Goal: Task Accomplishment & Management: Complete application form

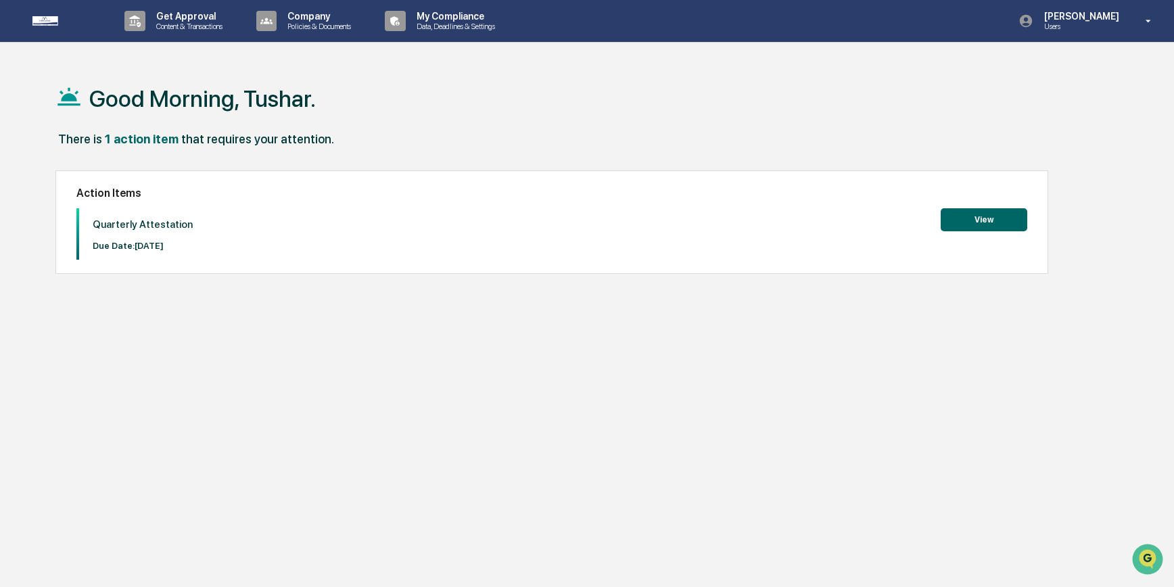
drag, startPoint x: 934, startPoint y: 237, endPoint x: 980, endPoint y: 221, distance: 48.1
click at [940, 236] on div "Quarterly Attestation Due Date: [DATE] View" at bounding box center [551, 233] width 951 height 51
click at [980, 221] on button "View" at bounding box center [984, 219] width 87 height 23
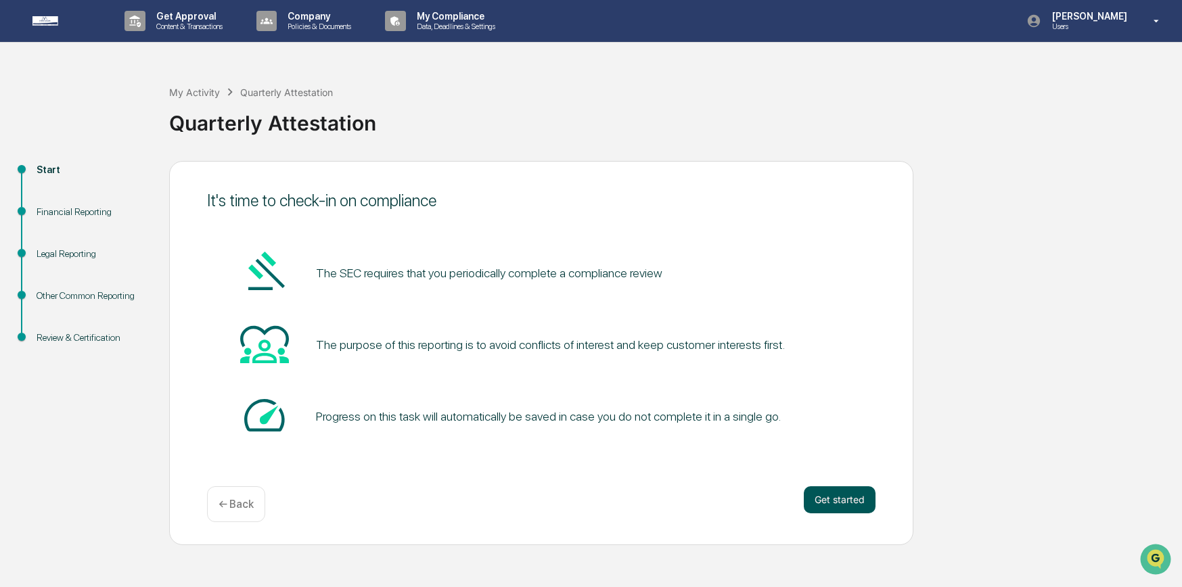
click at [860, 502] on button "Get started" at bounding box center [840, 499] width 72 height 27
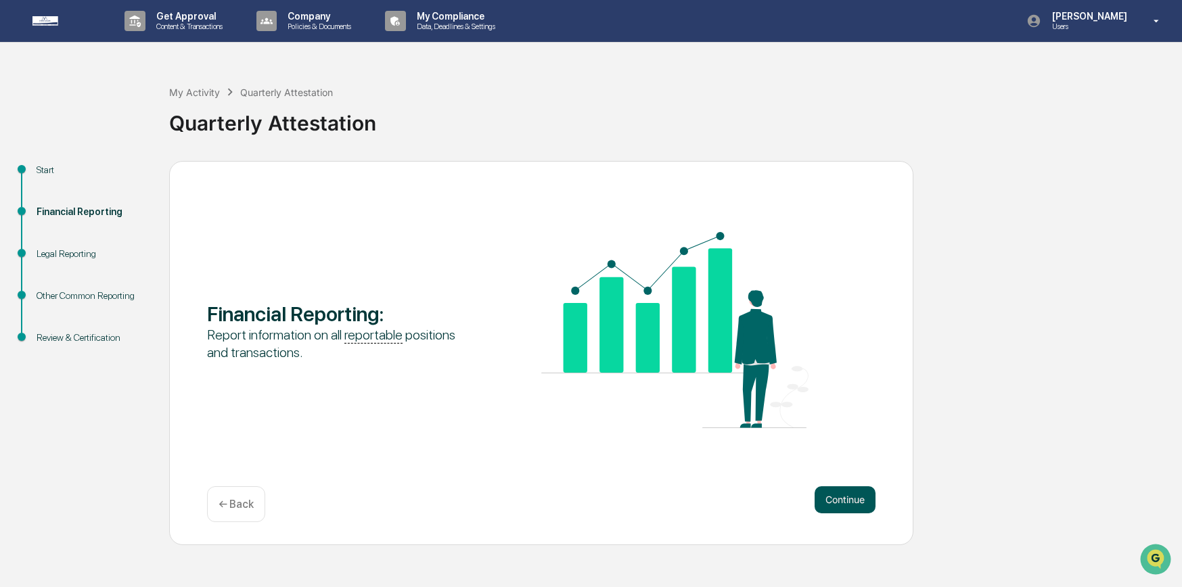
click at [837, 507] on button "Continue" at bounding box center [844, 499] width 61 height 27
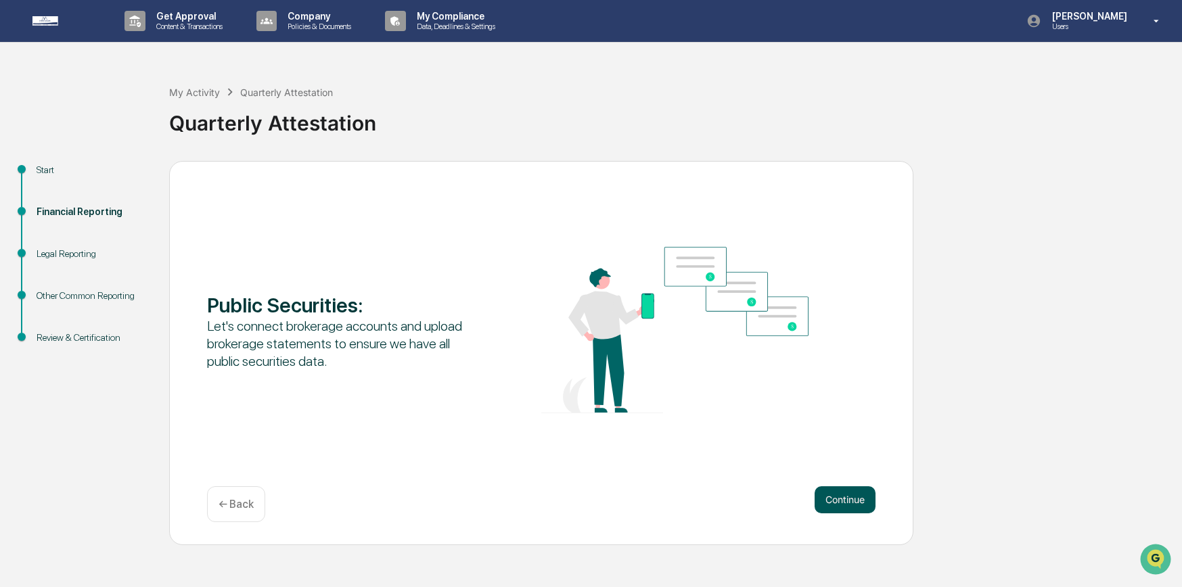
click at [829, 501] on button "Continue" at bounding box center [844, 499] width 61 height 27
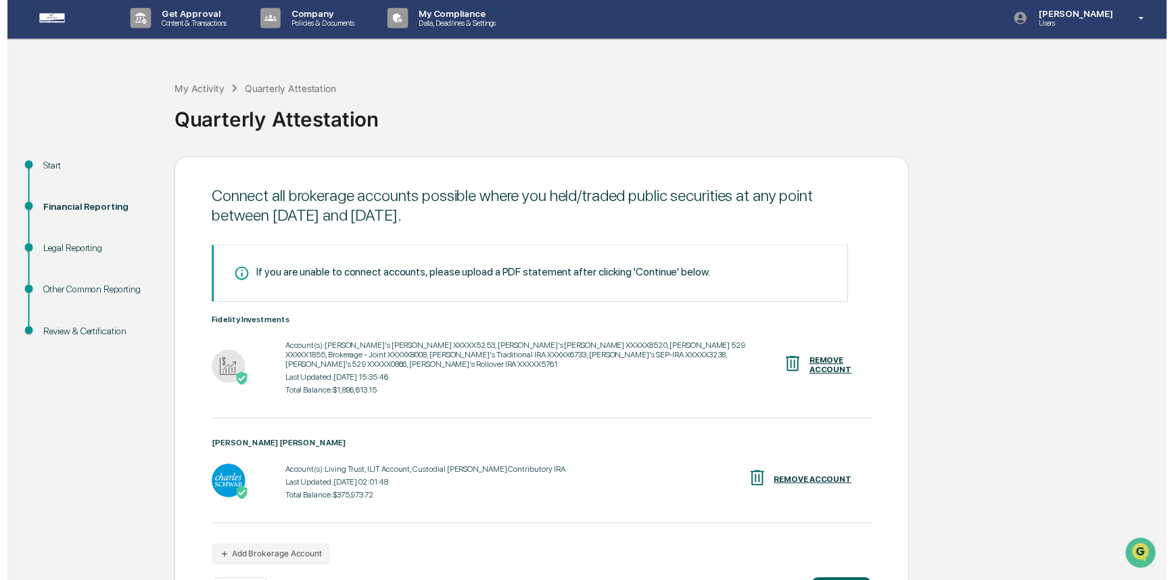
scroll to position [50, 0]
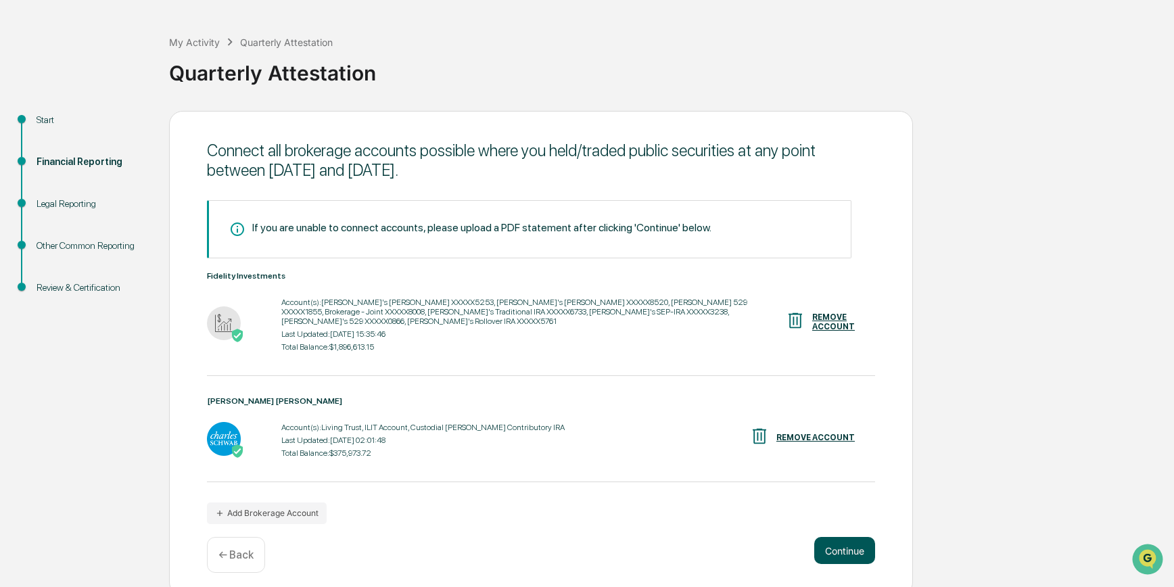
click at [835, 537] on button "Continue" at bounding box center [844, 550] width 61 height 27
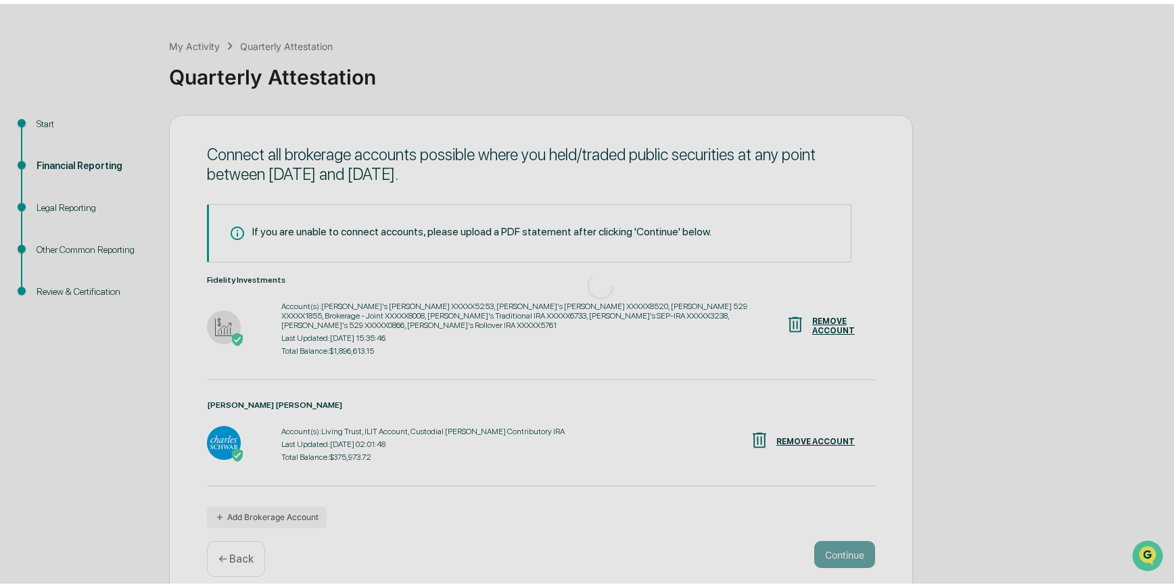
scroll to position [0, 0]
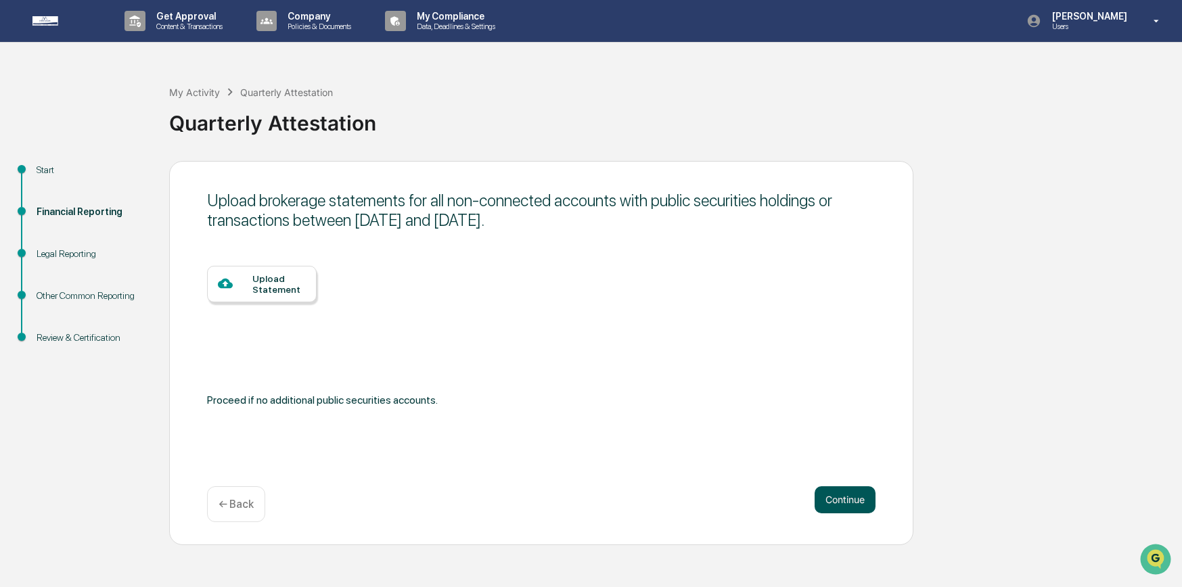
click at [836, 498] on button "Continue" at bounding box center [844, 499] width 61 height 27
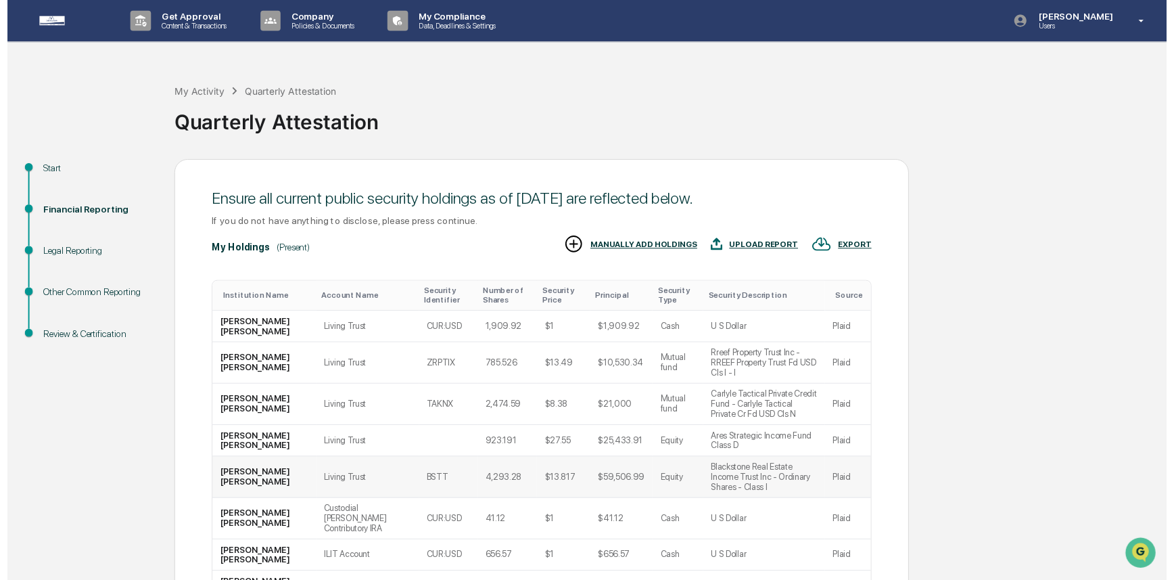
scroll to position [164, 0]
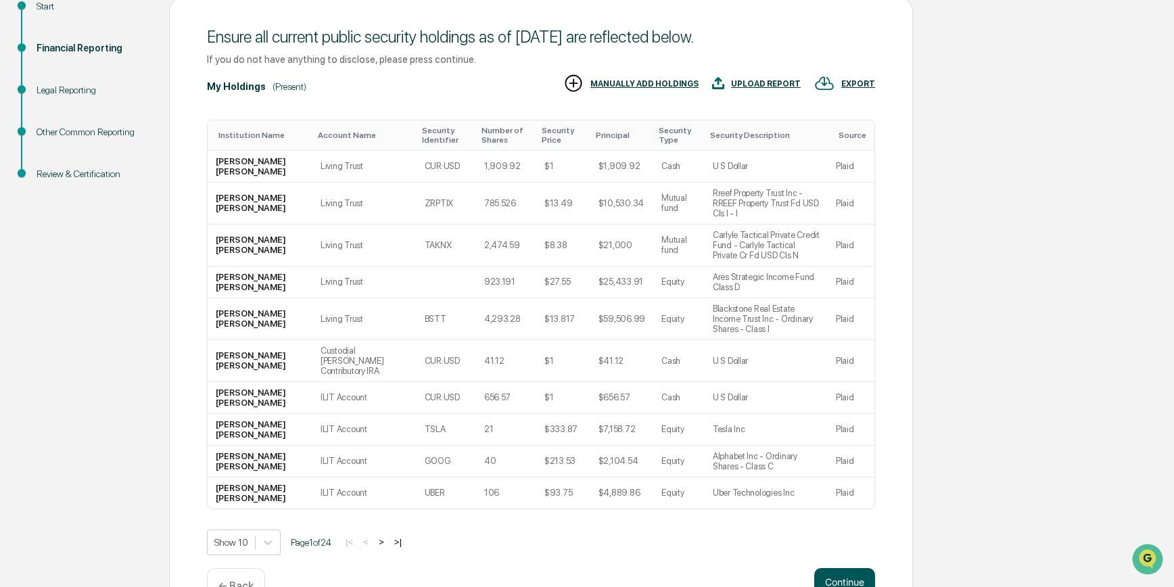
click at [849, 568] on button "Continue" at bounding box center [844, 581] width 61 height 27
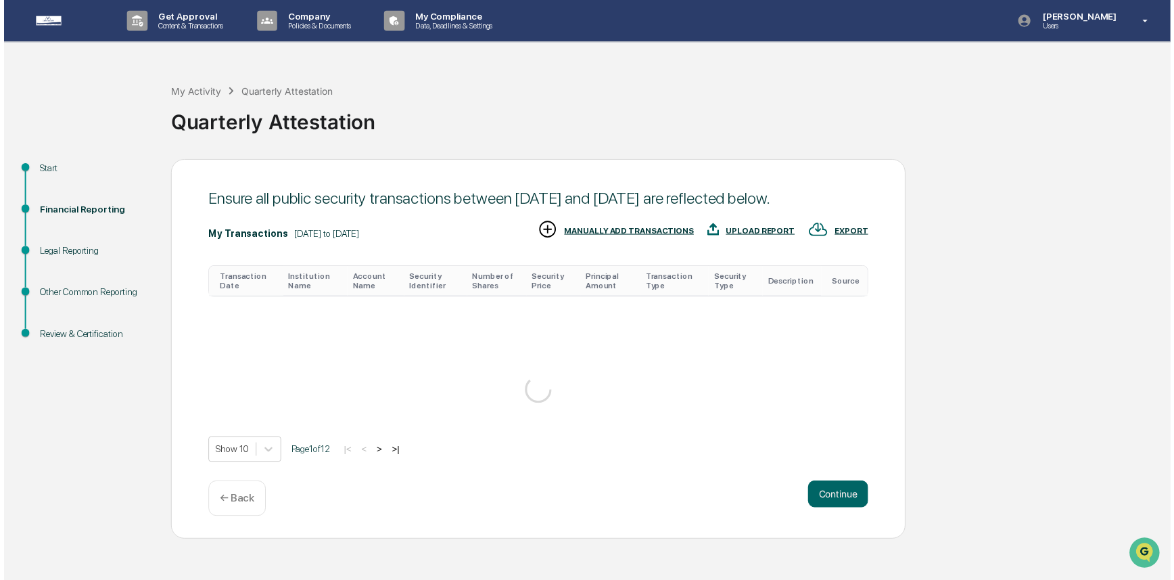
scroll to position [478, 0]
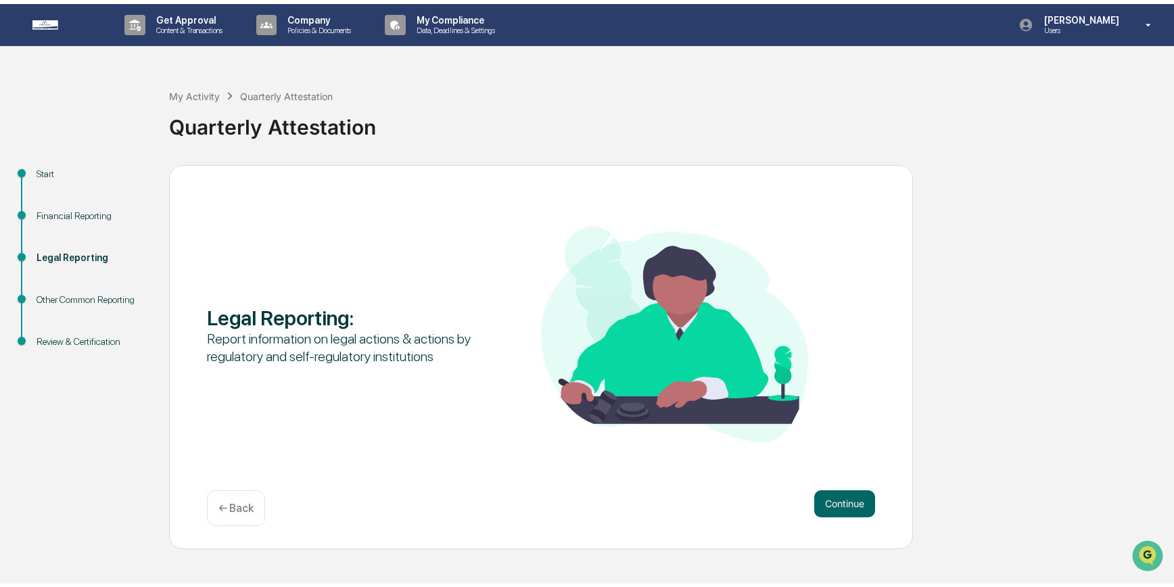
scroll to position [0, 0]
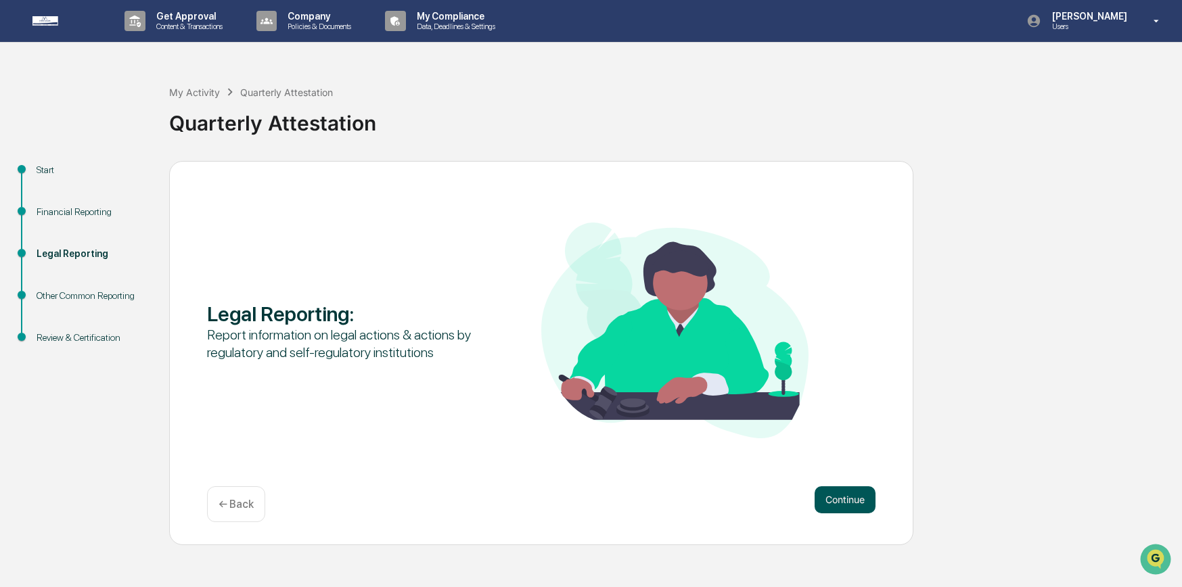
click at [823, 501] on button "Continue" at bounding box center [844, 499] width 61 height 27
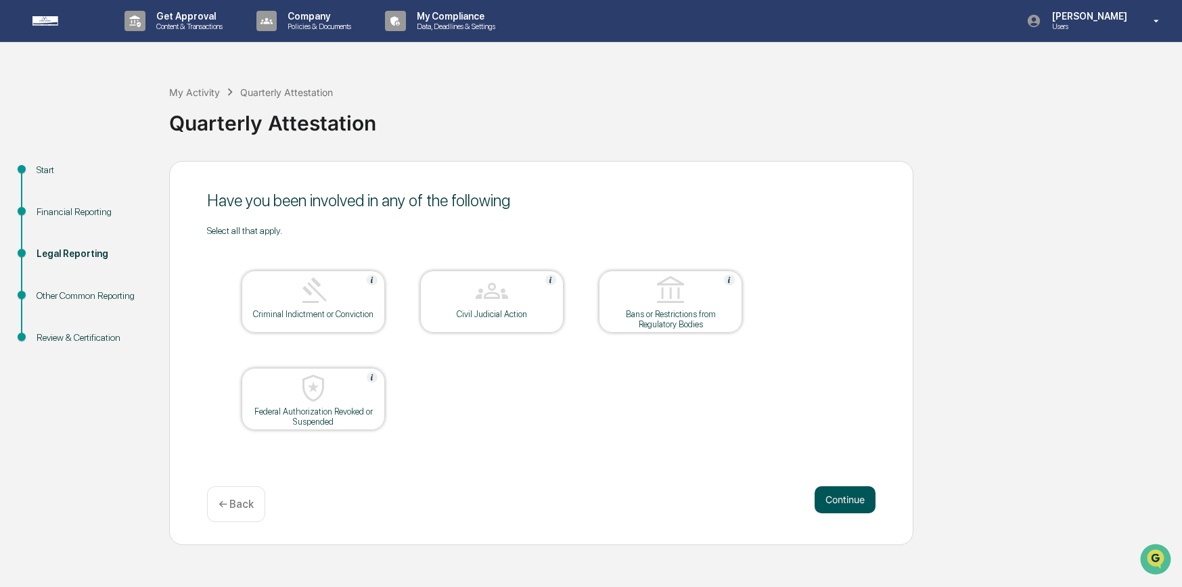
click at [830, 505] on button "Continue" at bounding box center [844, 499] width 61 height 27
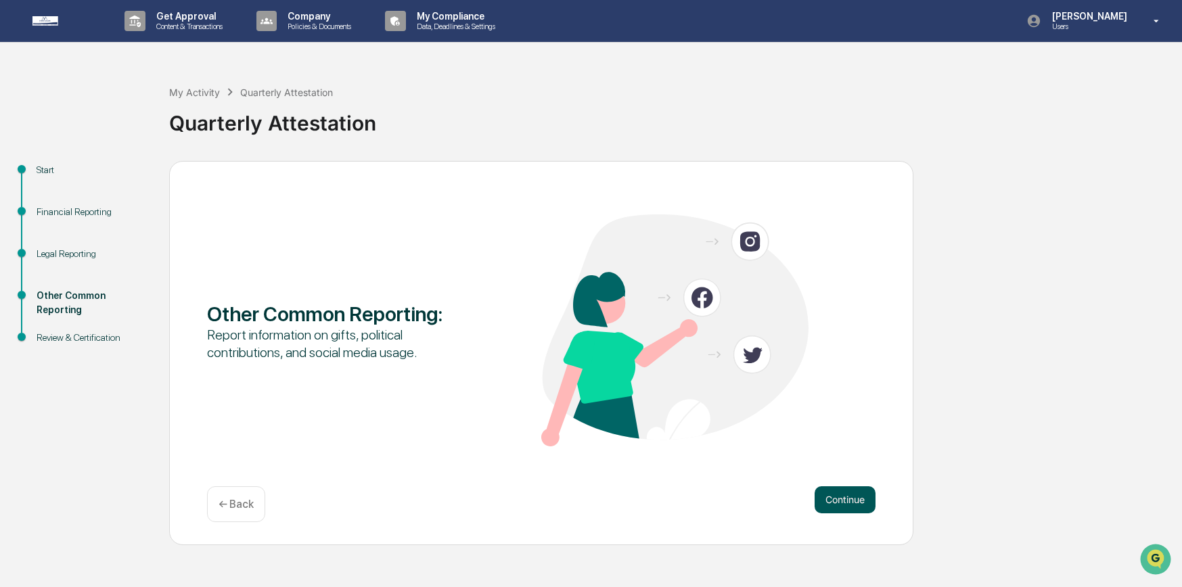
click at [854, 509] on button "Continue" at bounding box center [844, 499] width 61 height 27
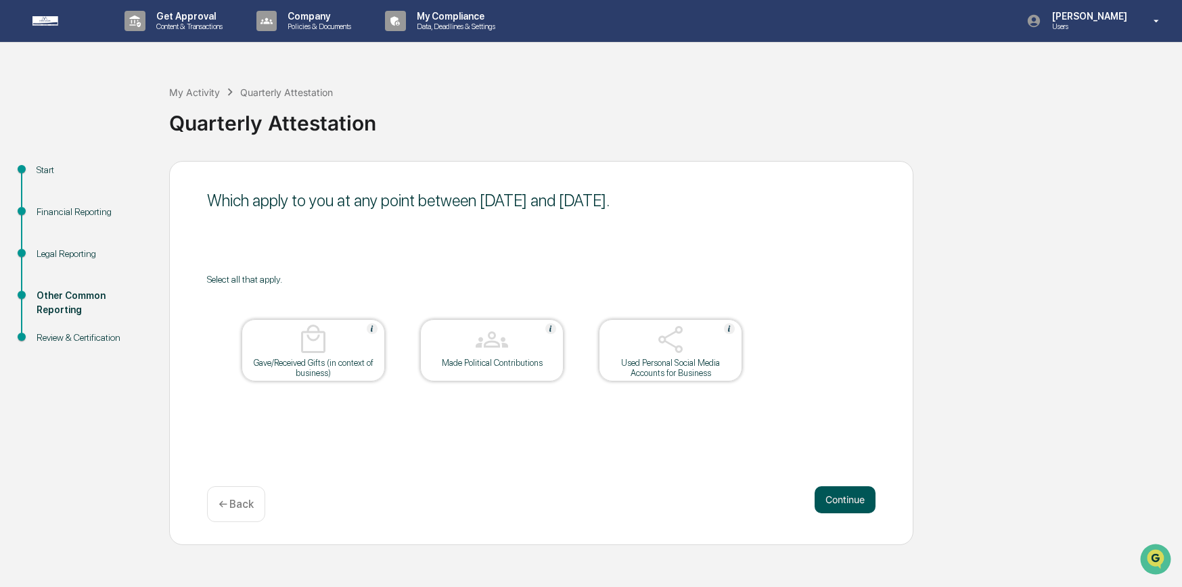
click at [851, 496] on button "Continue" at bounding box center [844, 499] width 61 height 27
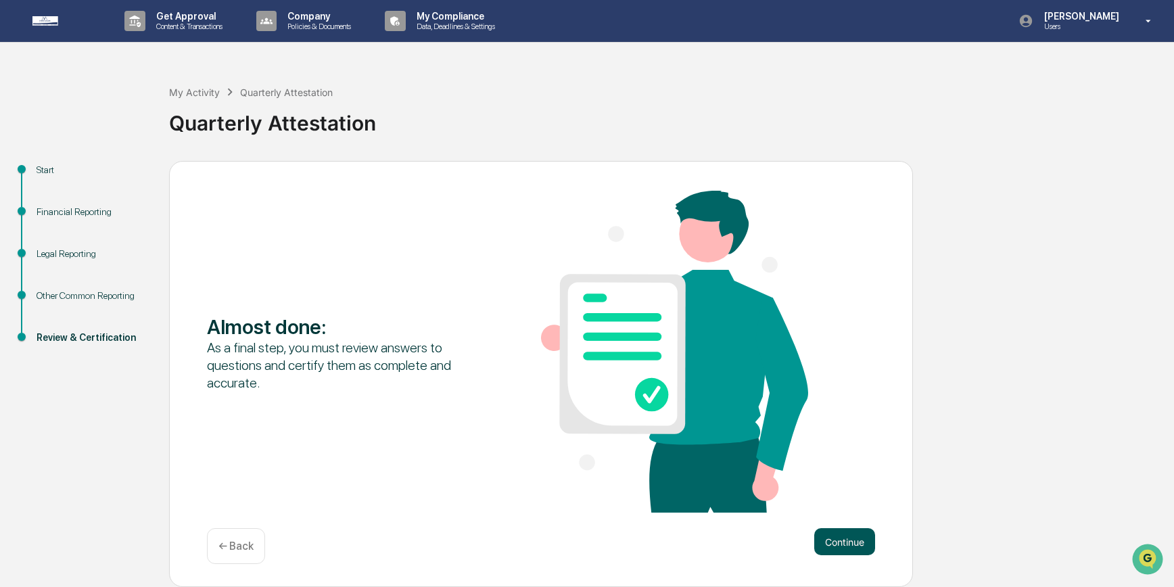
click at [856, 544] on button "Continue" at bounding box center [844, 541] width 61 height 27
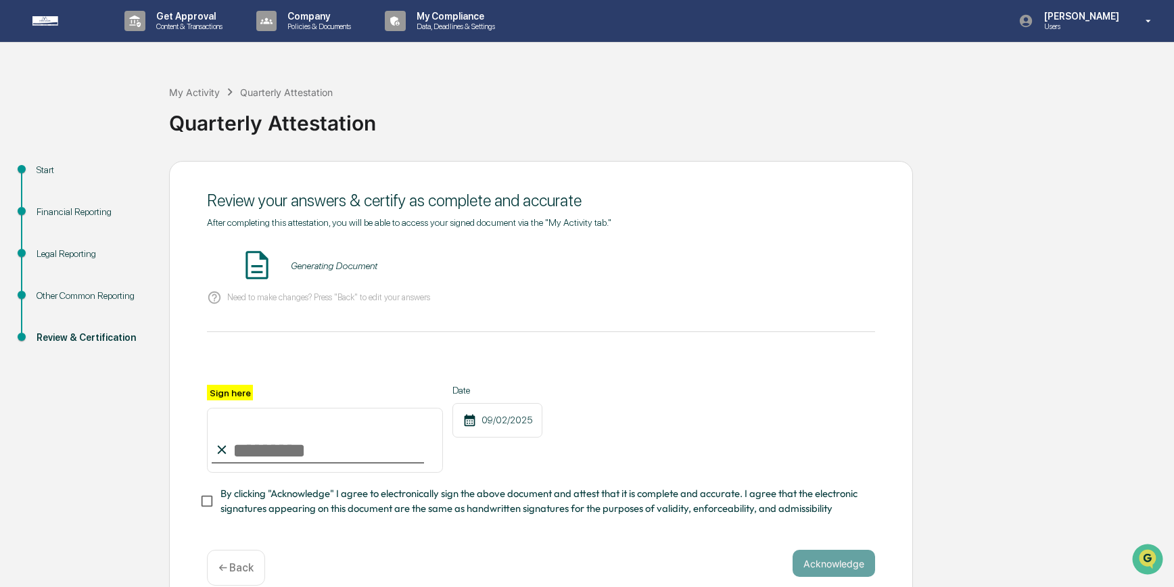
click at [256, 434] on input "Sign here" at bounding box center [325, 440] width 236 height 65
type input "**********"
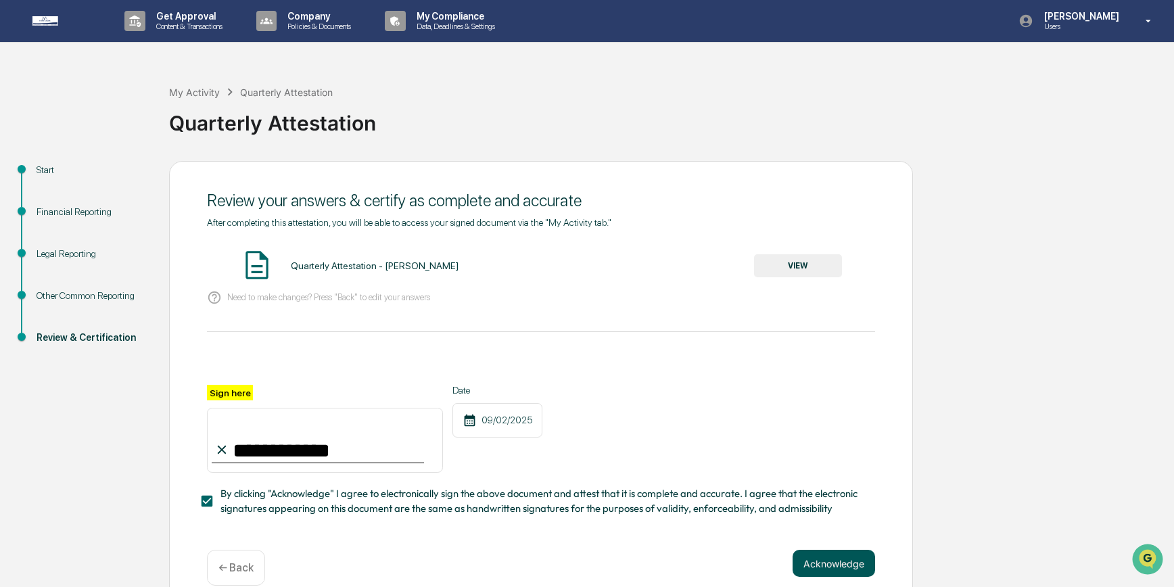
click at [825, 568] on button "Acknowledge" at bounding box center [834, 563] width 83 height 27
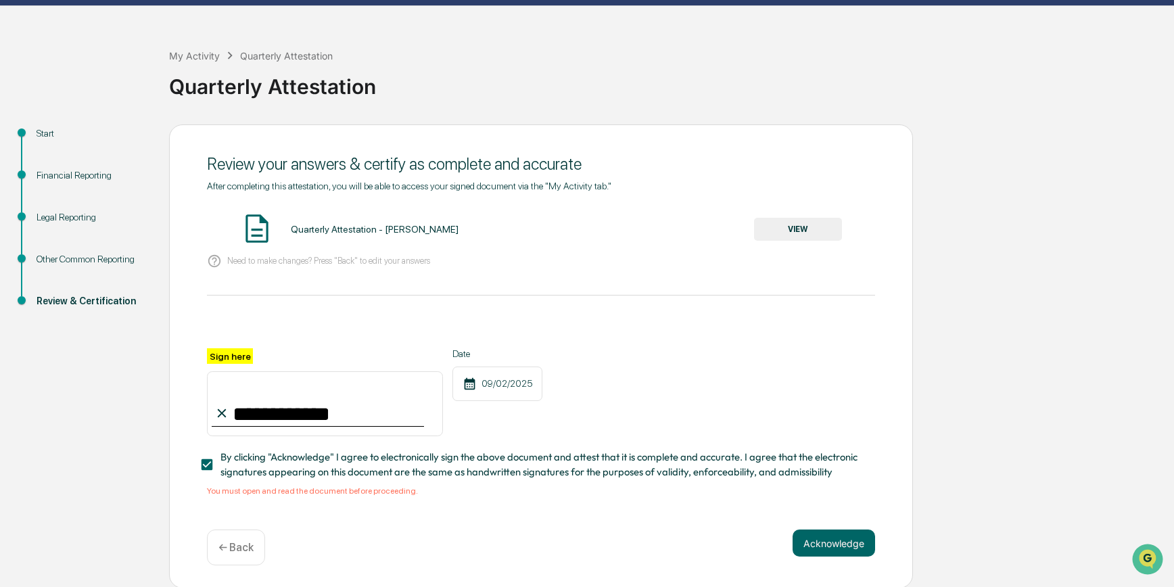
click at [784, 235] on button "VIEW" at bounding box center [798, 229] width 88 height 23
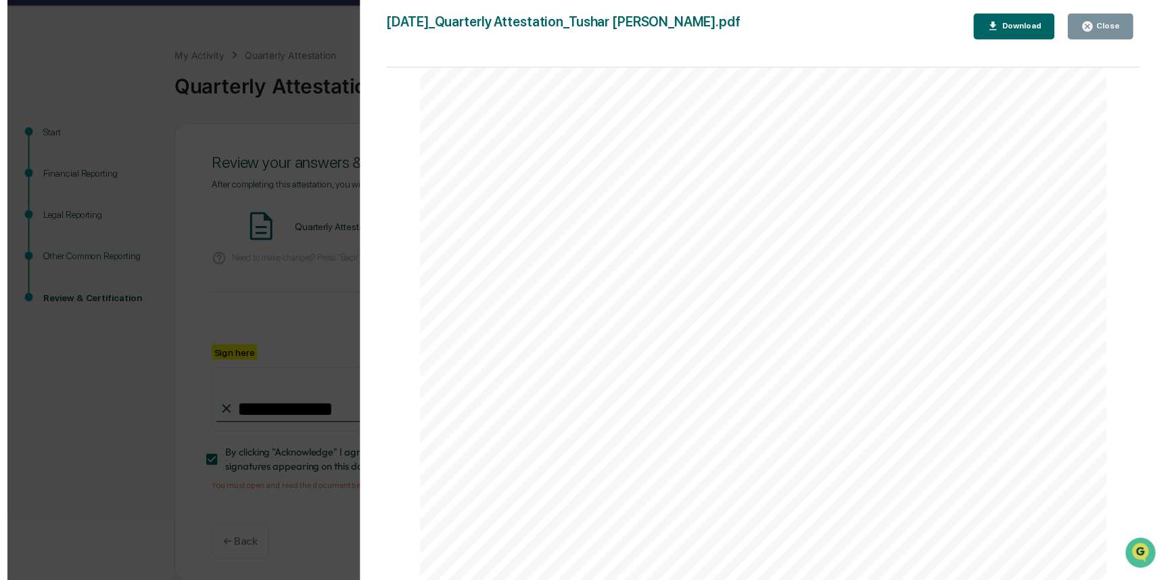
scroll to position [14891, 0]
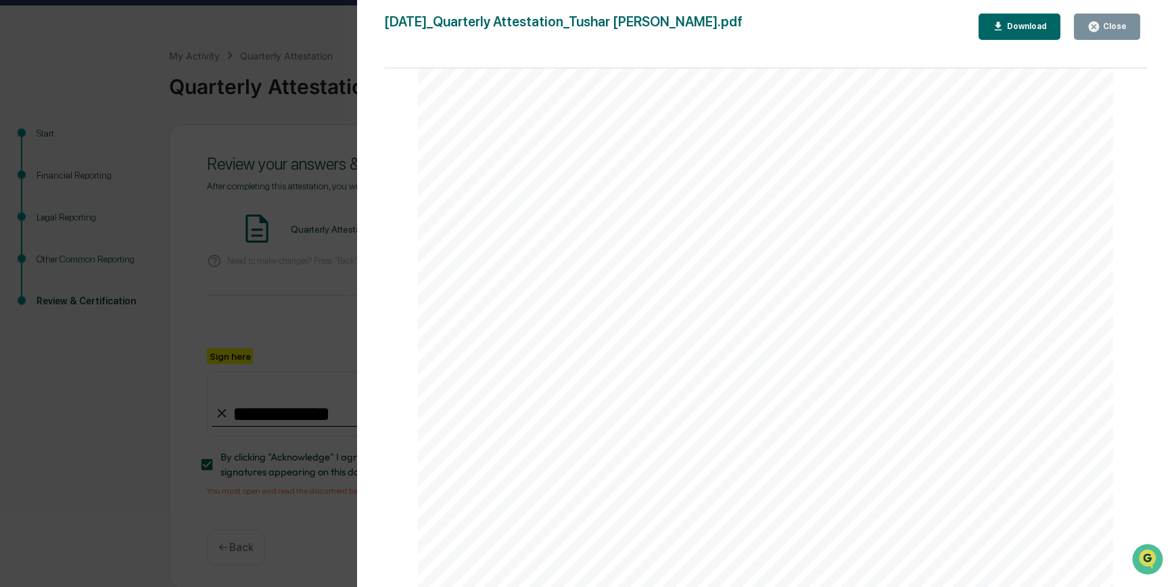
click at [296, 334] on div "Version History [DATE] 04:51 PM [PERSON_NAME] [DATE]_Quarterly Attestation_Tush…" at bounding box center [587, 293] width 1174 height 587
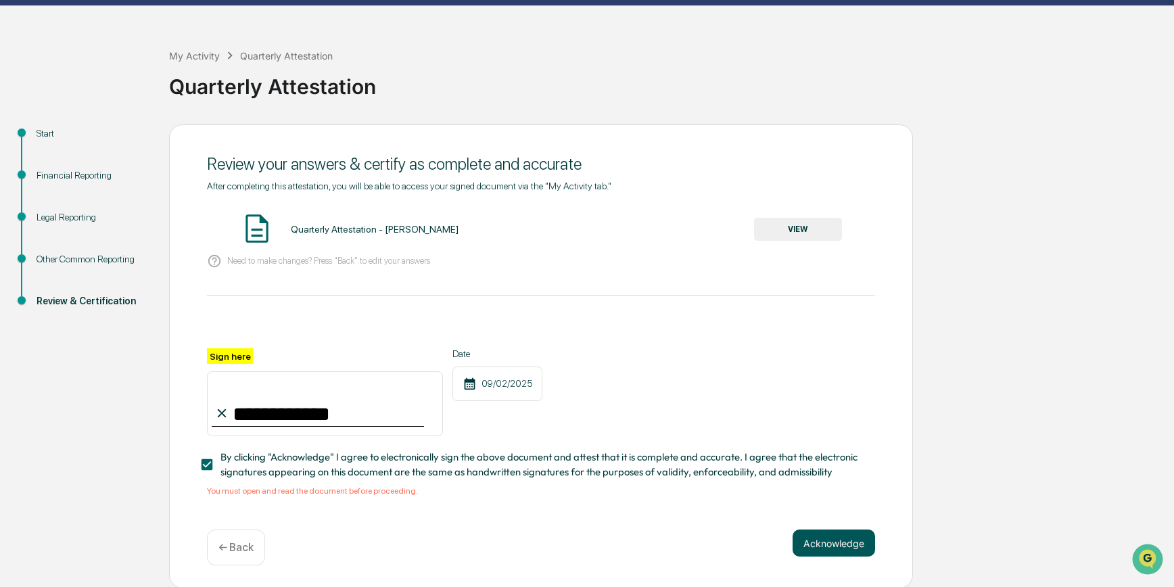
click at [847, 537] on button "Acknowledge" at bounding box center [834, 543] width 83 height 27
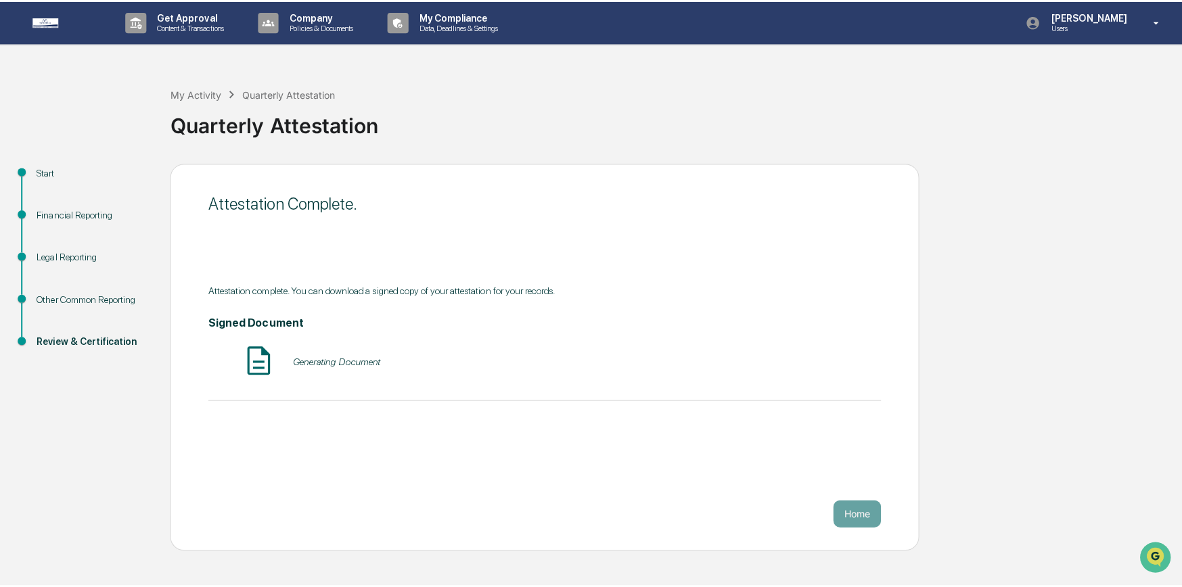
scroll to position [0, 0]
